Goal: Check status: Check status

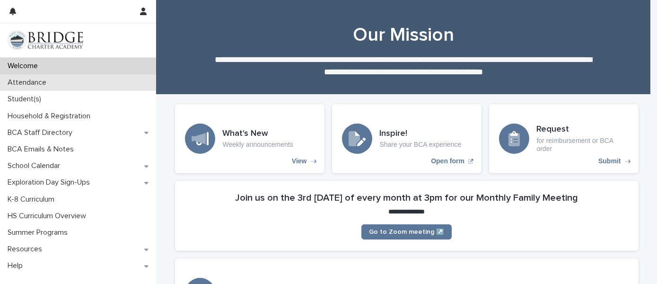
click at [34, 85] on p "Attendance" at bounding box center [29, 82] width 50 height 9
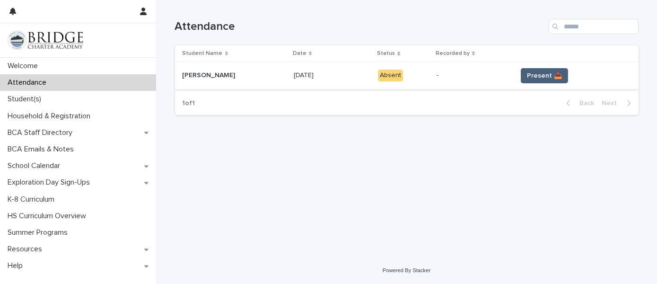
click at [522, 78] on button "Present 📥" at bounding box center [544, 75] width 47 height 15
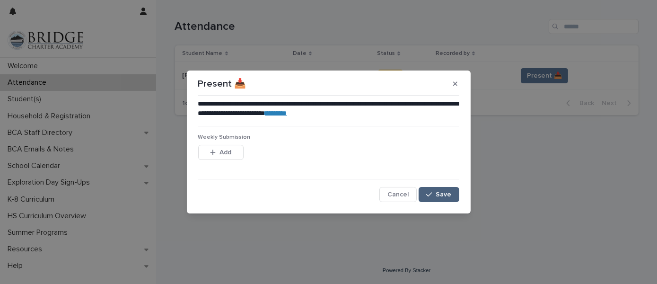
click at [429, 194] on icon "button" at bounding box center [429, 194] width 6 height 7
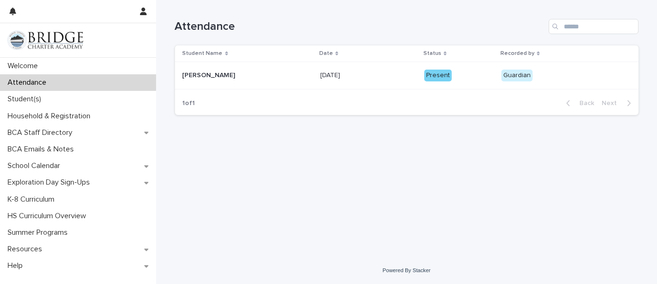
click at [433, 75] on div "Present" at bounding box center [437, 76] width 27 height 12
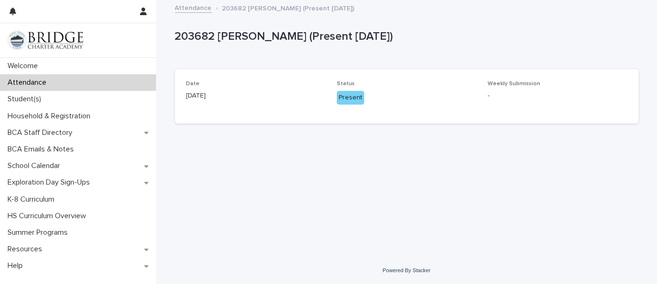
click at [58, 88] on div "Attendance" at bounding box center [78, 82] width 156 height 17
